Goal: Ask a question

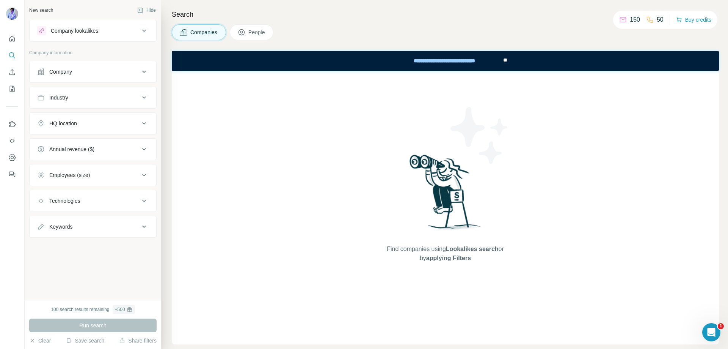
click at [244, 31] on icon at bounding box center [242, 32] width 8 height 8
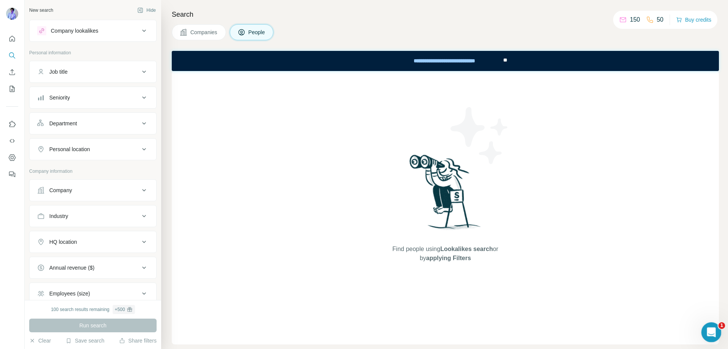
click at [706, 327] on div "Ouvrir le Messenger Intercom" at bounding box center [710, 330] width 25 height 25
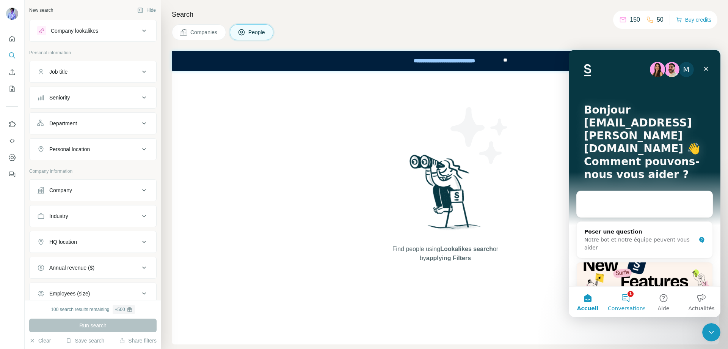
click at [624, 297] on button "1 Conversations" at bounding box center [626, 301] width 38 height 30
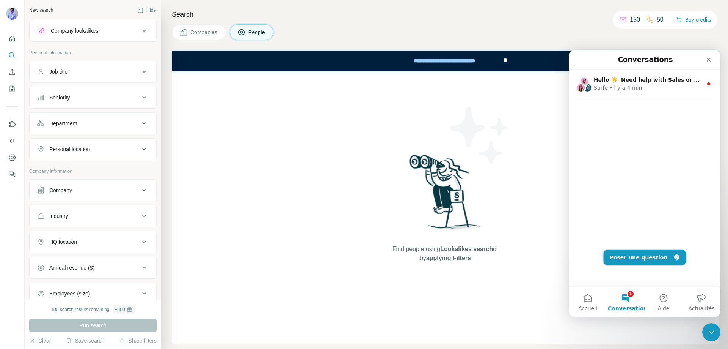
click at [631, 260] on button "Poser une question" at bounding box center [645, 257] width 82 height 15
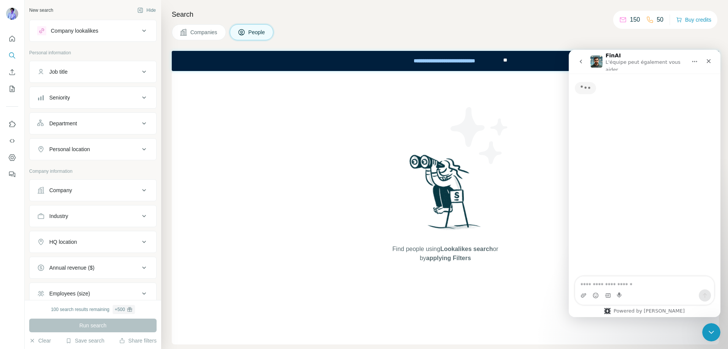
click at [620, 281] on textarea "Posez une question..." at bounding box center [645, 282] width 139 height 13
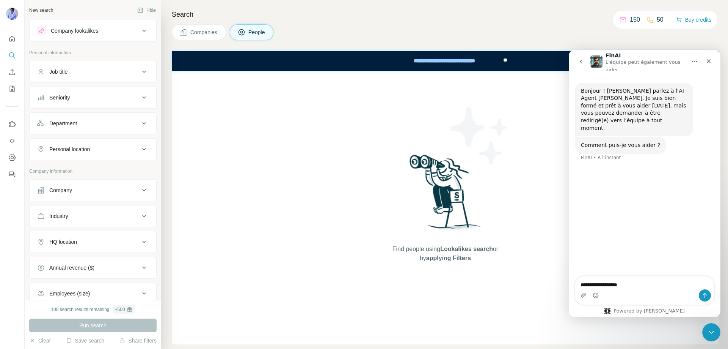
type textarea "**********"
click at [13, 36] on icon "Quick start" at bounding box center [12, 39] width 6 height 6
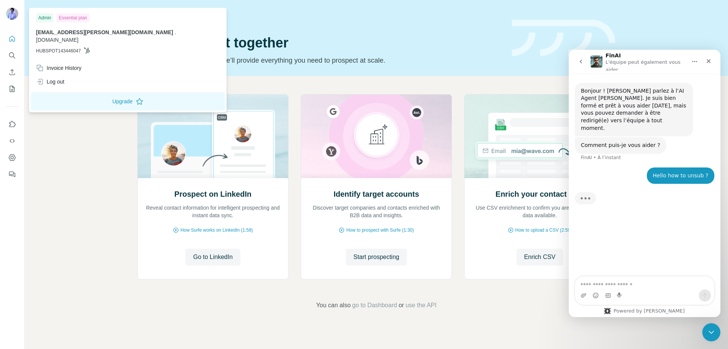
scroll to position [1, 0]
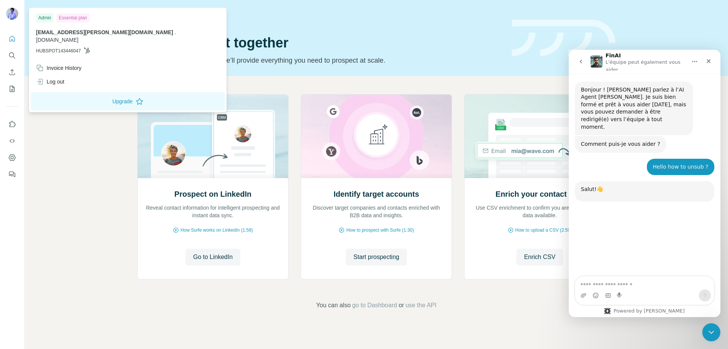
click at [10, 15] on img at bounding box center [12, 14] width 12 height 12
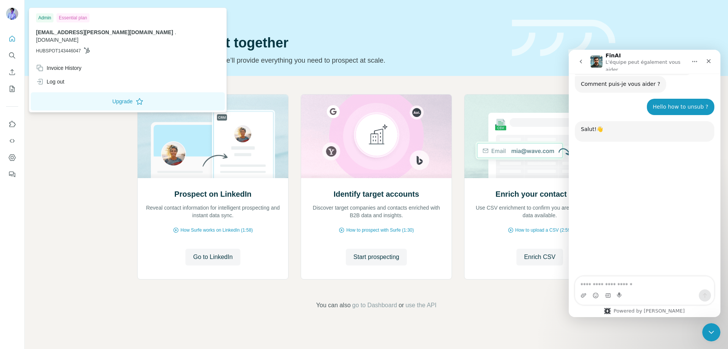
scroll to position [73, 0]
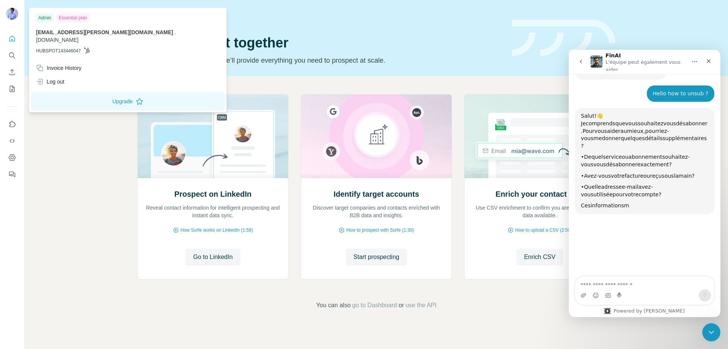
drag, startPoint x: 639, startPoint y: 102, endPoint x: 670, endPoint y: 136, distance: 45.7
click at [670, 135] on div "Salut ! 👋 Je comprends que vous souhaitez vous désabonner. Pour vous aider au m…" at bounding box center [644, 160] width 127 height 97
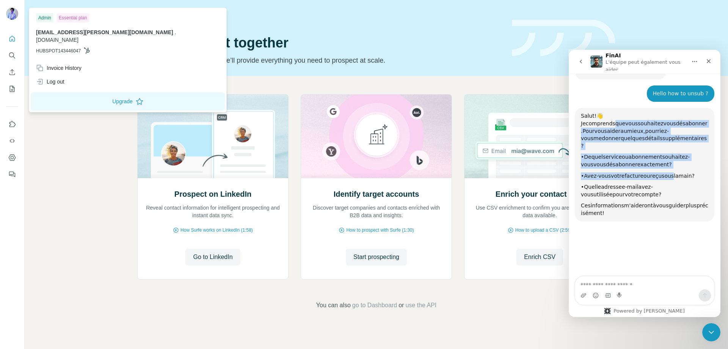
click at [670, 136] on div "Salut ! 👋 Je comprends que vous souhaitez vous désabonner. Pour vous aider au m…" at bounding box center [644, 164] width 127 height 104
click at [669, 153] on div "• De quel service ou abonnement souhaitez-vous vous désabonner exactement ?" at bounding box center [644, 160] width 127 height 15
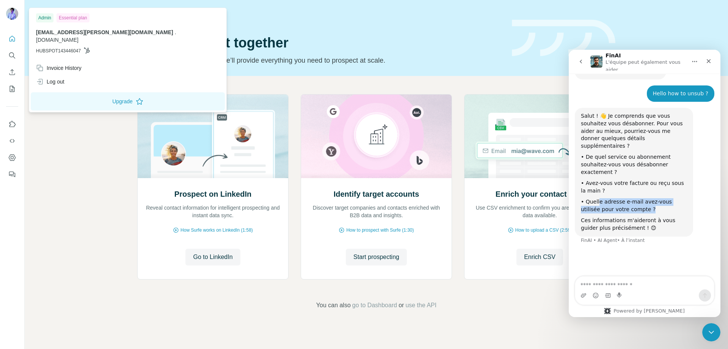
drag, startPoint x: 598, startPoint y: 168, endPoint x: 640, endPoint y: 177, distance: 42.7
click at [640, 198] on div "• Quelle adresse e-mail avez-vous utilisée pour votre compte ?" at bounding box center [634, 205] width 106 height 15
click at [9, 9] on img at bounding box center [12, 14] width 12 height 12
click at [12, 159] on icon "Dashboard" at bounding box center [12, 157] width 3 height 3
